Goal: Information Seeking & Learning: Learn about a topic

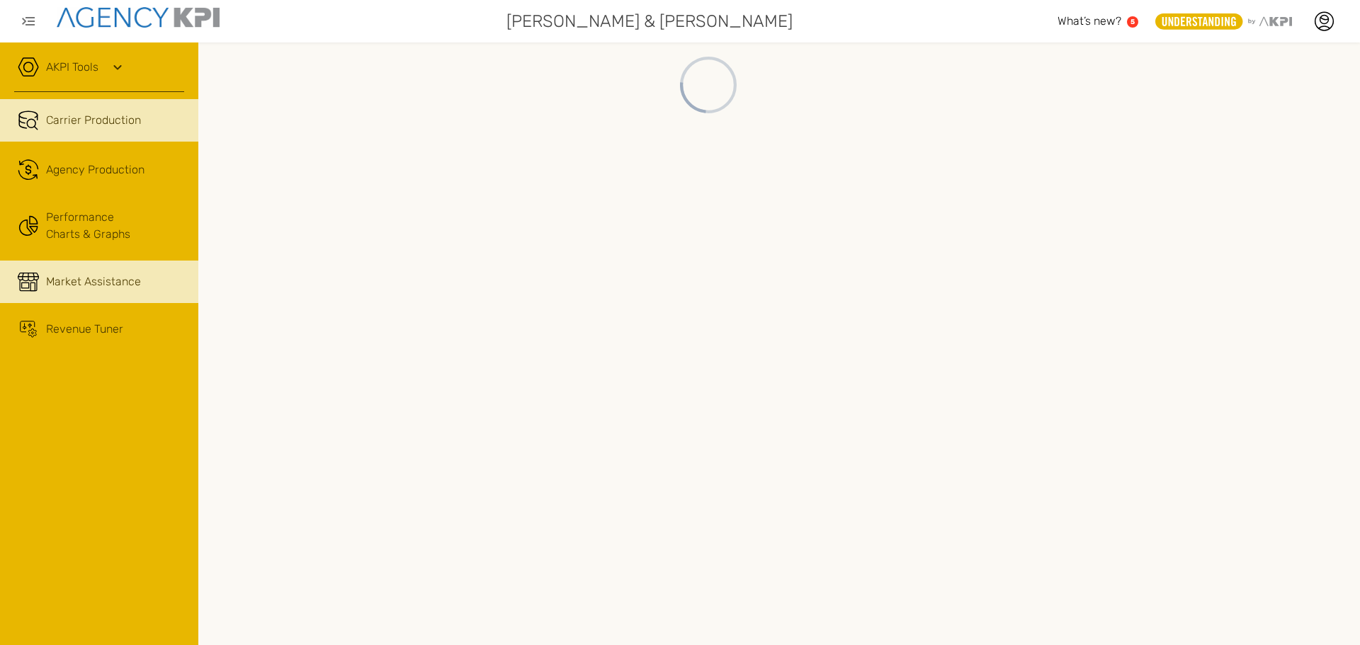
click at [72, 287] on span "Market Assistance" at bounding box center [93, 281] width 95 height 17
